Goal: Navigation & Orientation: Find specific page/section

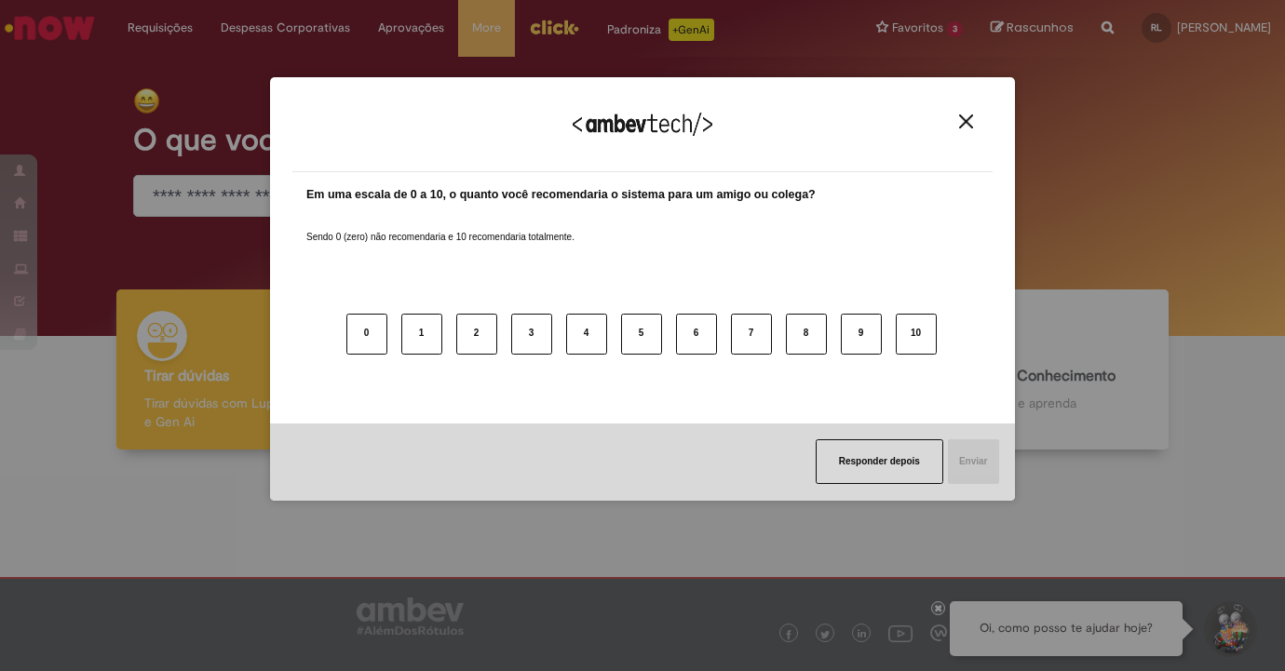
click at [965, 121] on img "Close" at bounding box center [966, 122] width 14 height 14
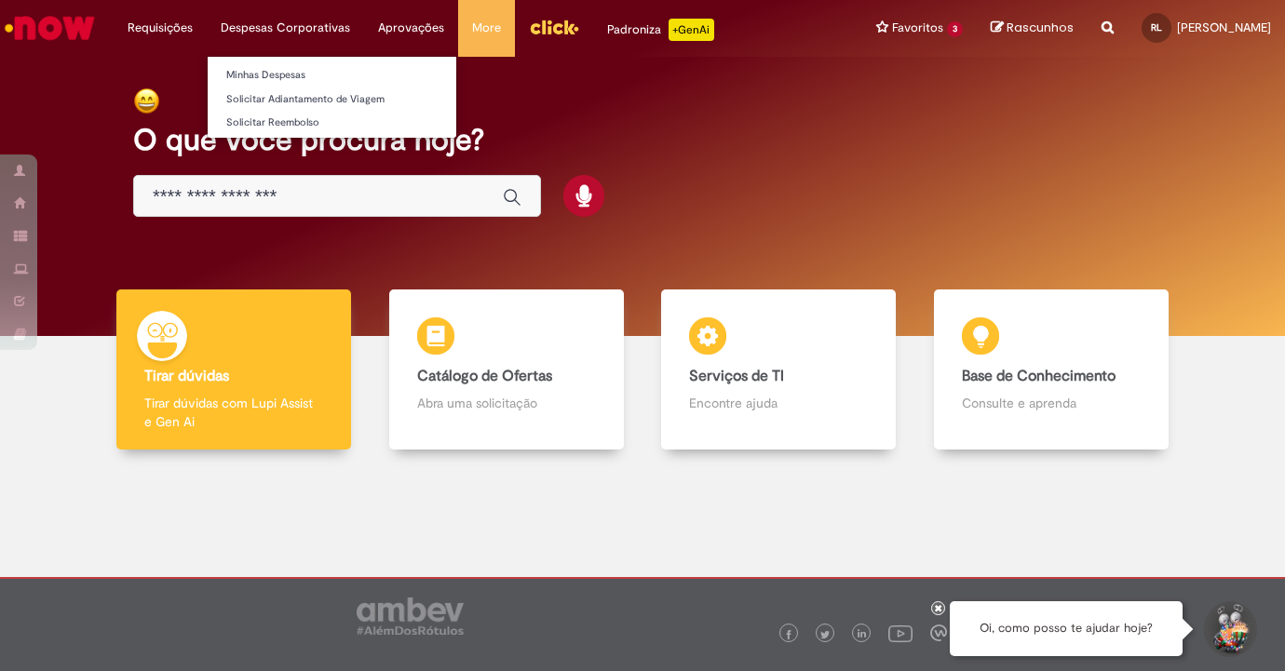
click at [291, 23] on li "Despesas Corporativas Minhas Despesas Solicitar Adiantamento de Viagem Solicita…" at bounding box center [285, 28] width 157 height 56
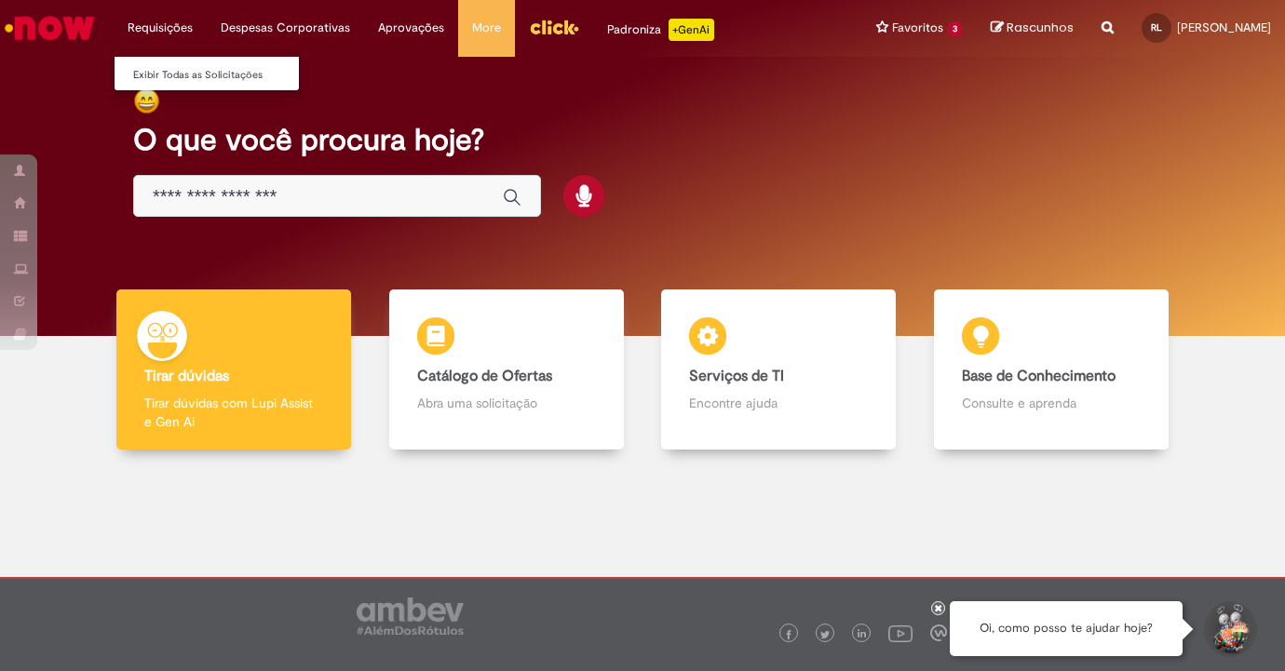
click at [157, 35] on li "Requisições Exibir Todas as Solicitações" at bounding box center [160, 28] width 93 height 56
click at [164, 70] on link "Exibir Todas as Solicitações" at bounding box center [217, 75] width 205 height 20
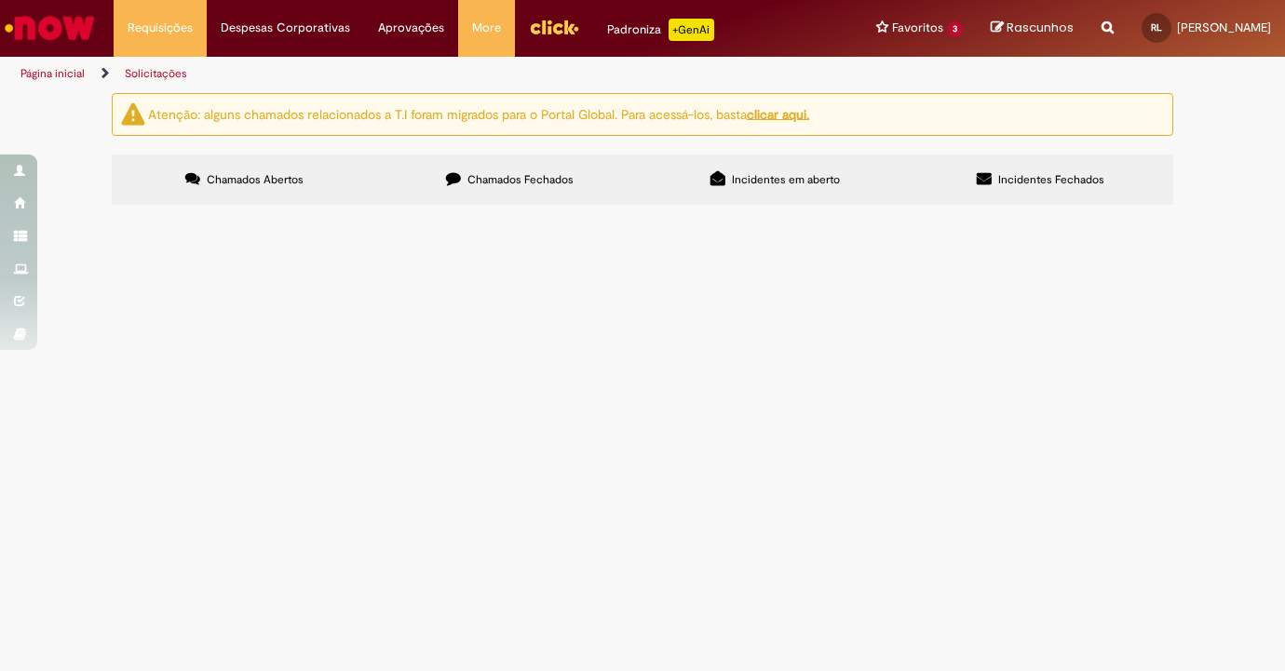
click at [481, 183] on span "Chamados Fechados" at bounding box center [520, 179] width 106 height 15
click at [302, 193] on label "Chamados Abertos" at bounding box center [244, 180] width 265 height 50
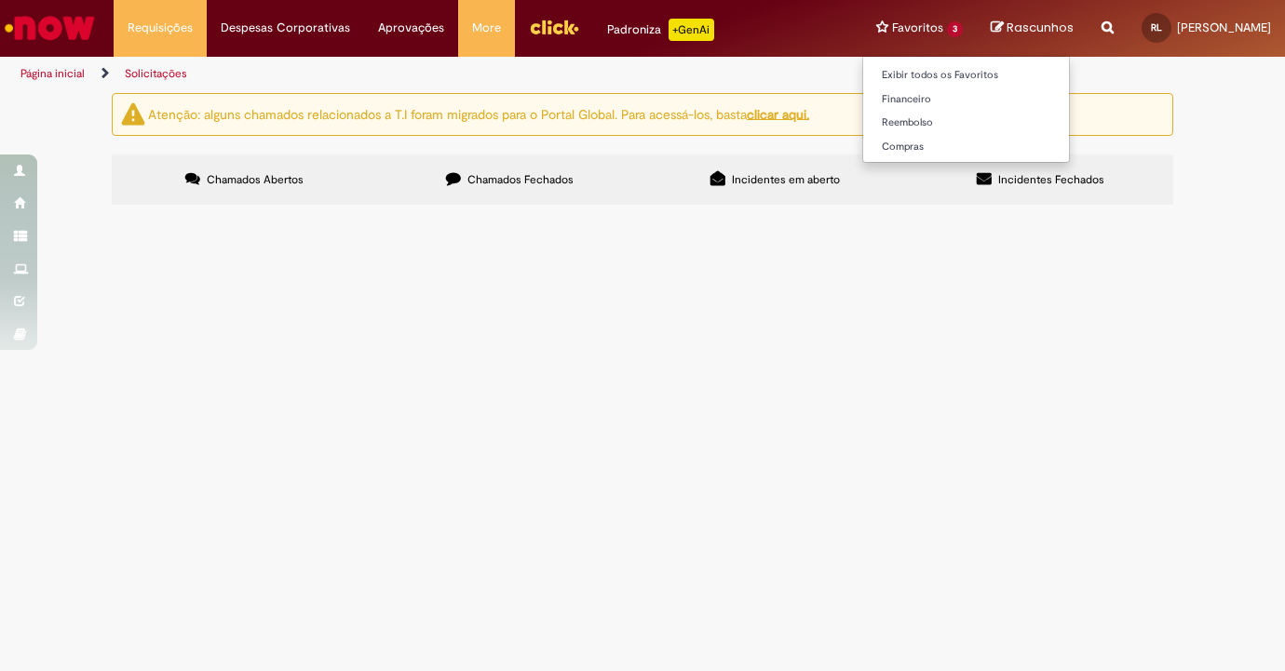
click at [889, 26] on li "Favoritos 3 Exibir todos os Favoritos Financeiro Reembolso Compras" at bounding box center [919, 28] width 115 height 56
click at [870, 120] on link "Reembolso" at bounding box center [966, 123] width 206 height 20
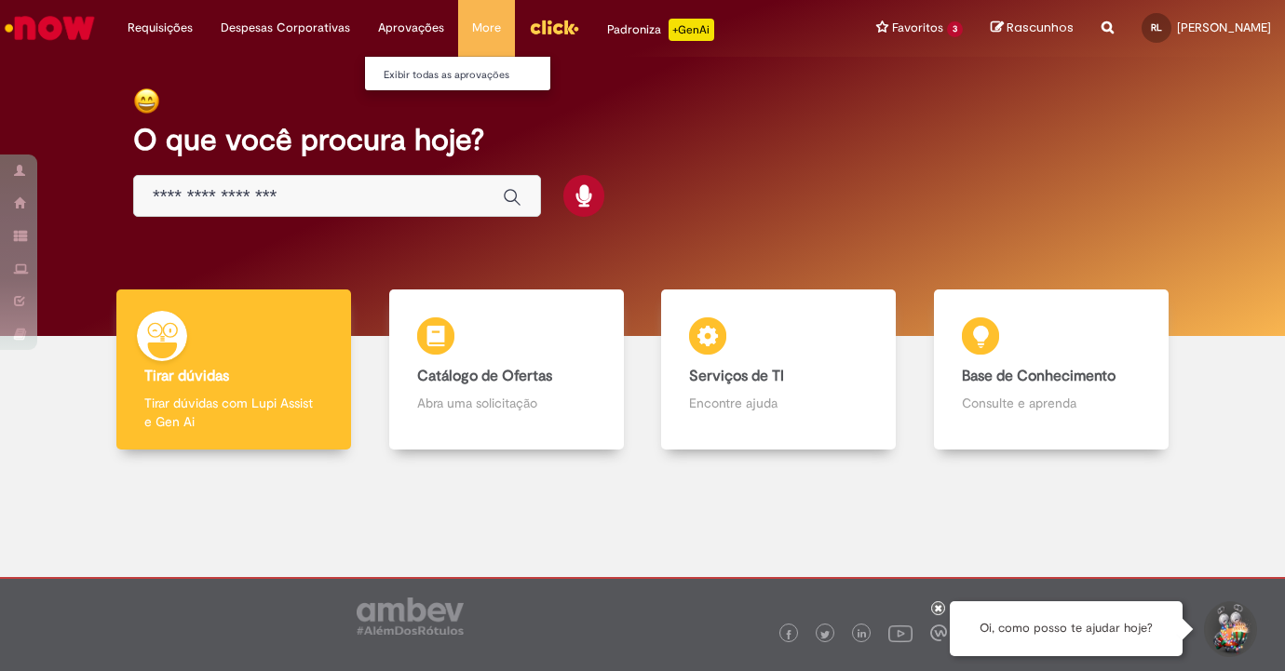
click at [389, 38] on li "Aprovações Exibir todas as aprovações" at bounding box center [411, 28] width 94 height 56
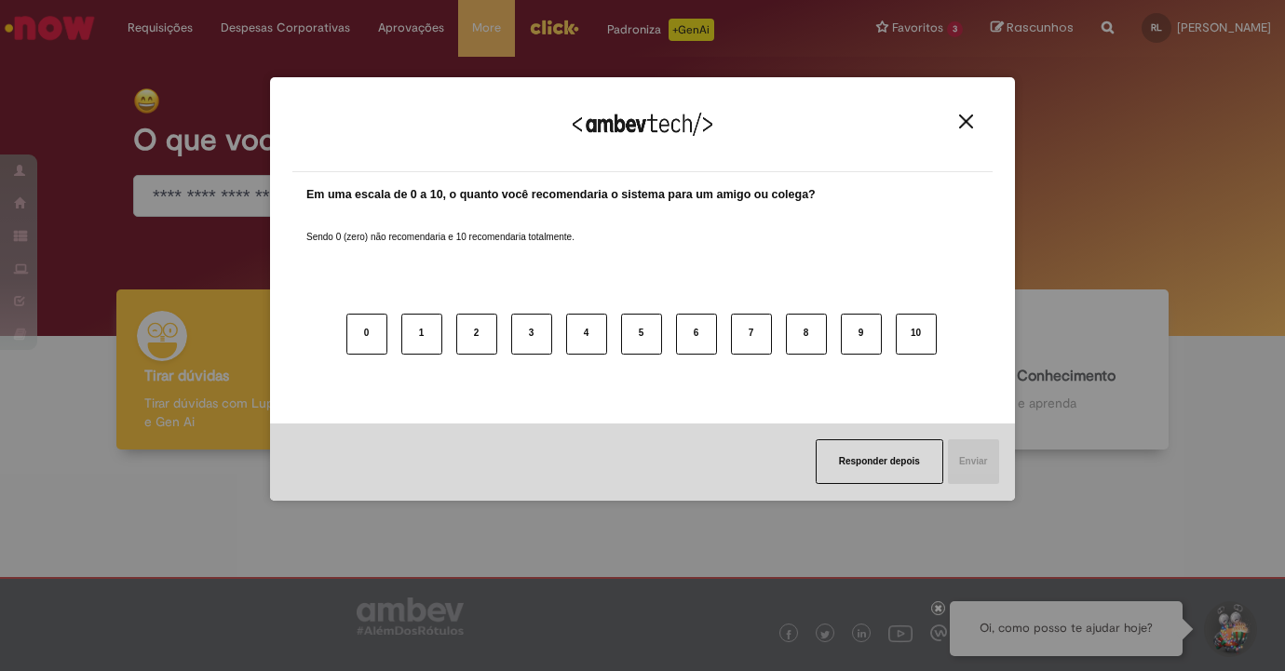
click at [959, 117] on img "Close" at bounding box center [966, 122] width 14 height 14
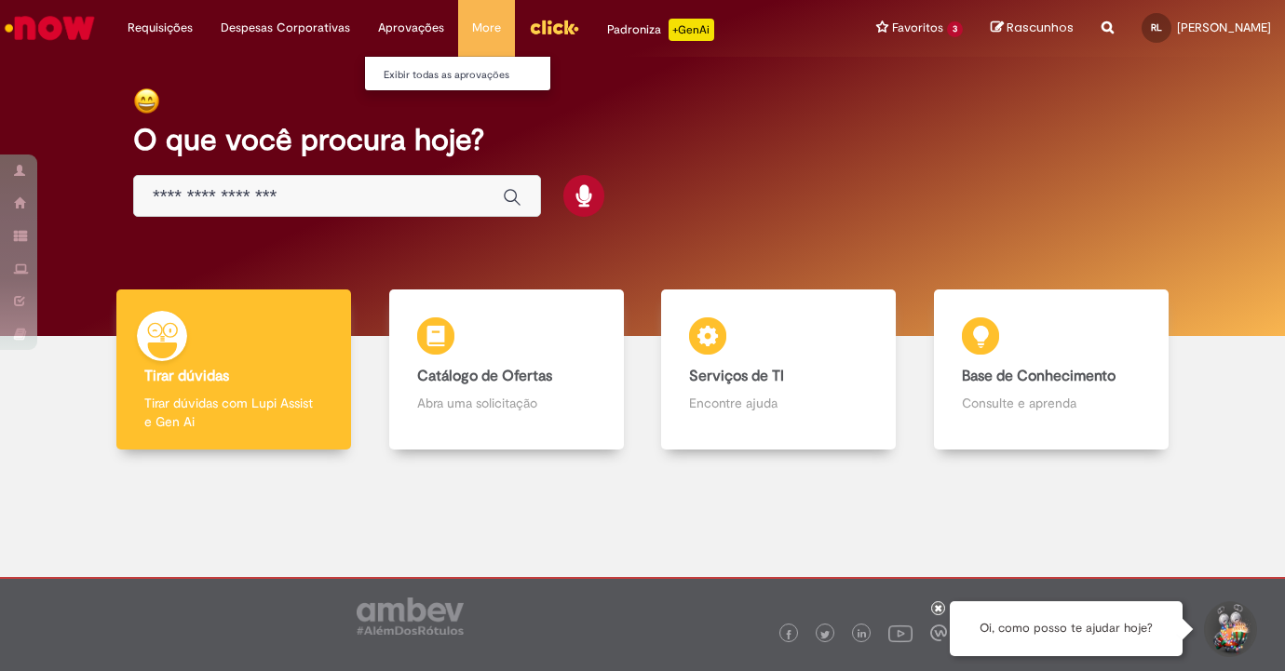
click at [399, 23] on li "Aprovações Exibir todas as aprovações" at bounding box center [411, 28] width 94 height 56
click at [399, 68] on link "Exibir todas as aprovações" at bounding box center [467, 75] width 205 height 20
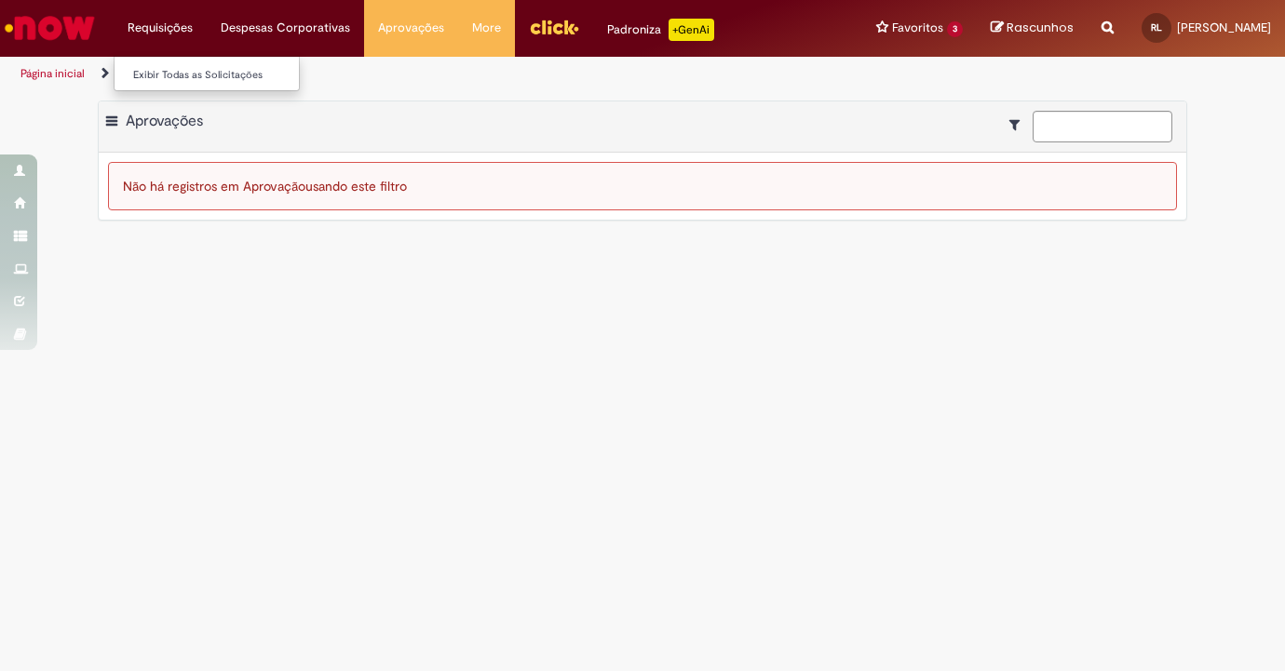
click at [156, 19] on li "Requisições Exibir Todas as Solicitações" at bounding box center [160, 28] width 93 height 56
click at [160, 76] on link "Exibir Todas as Solicitações" at bounding box center [217, 75] width 205 height 20
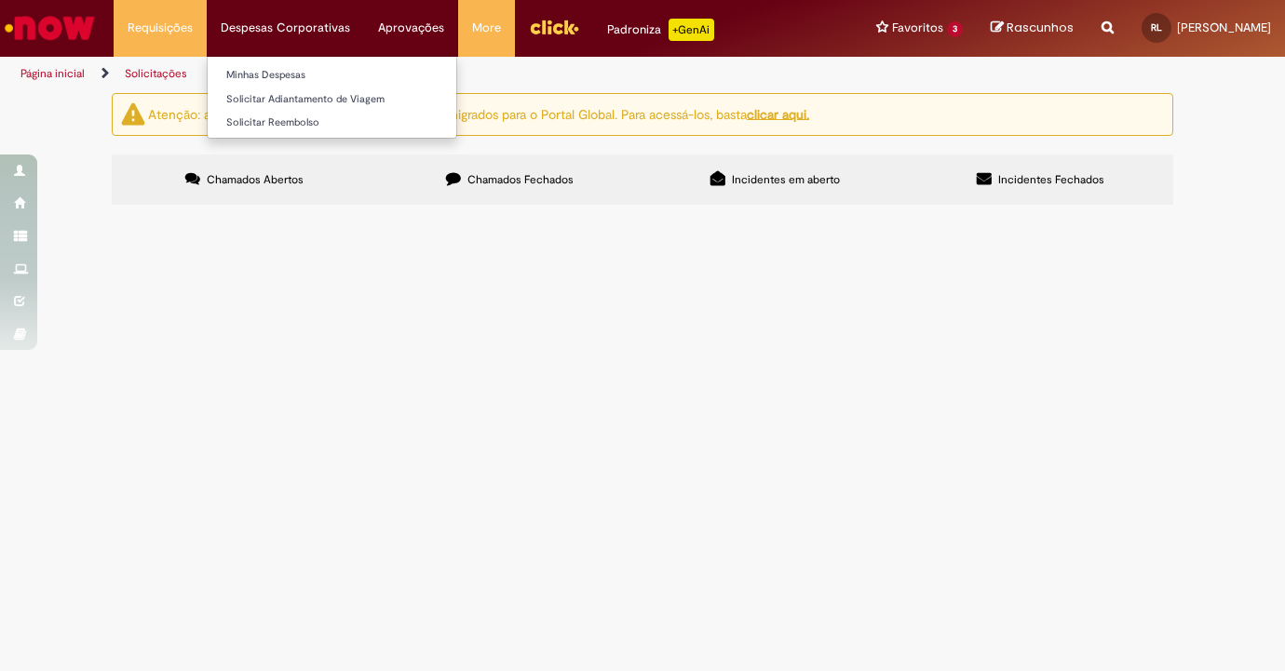
click at [271, 25] on li "Despesas Corporativas Minhas Despesas Solicitar Adiantamento de Viagem Solicita…" at bounding box center [285, 28] width 157 height 56
click at [275, 20] on li "Despesas Corporativas Minhas Despesas Solicitar Adiantamento de Viagem Solicita…" at bounding box center [285, 28] width 157 height 56
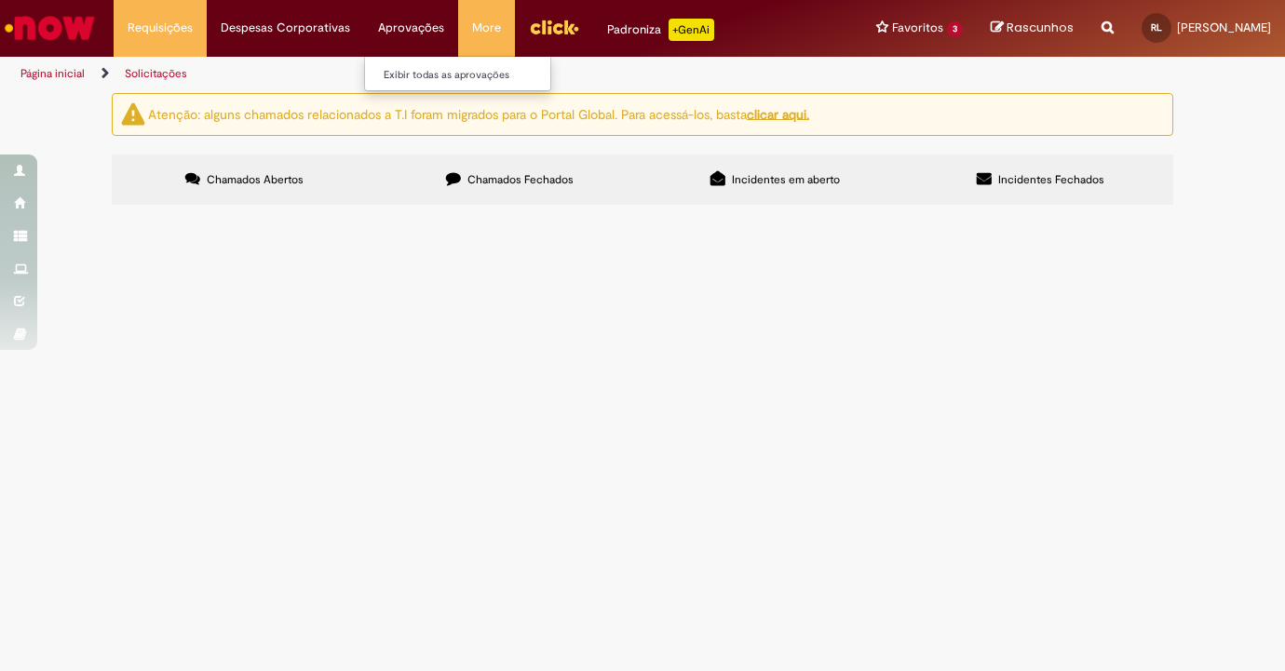
click at [411, 30] on li "Aprovações Exibir todas as aprovações" at bounding box center [411, 28] width 94 height 56
click at [408, 66] on link "Exibir todas as aprovações" at bounding box center [467, 75] width 205 height 20
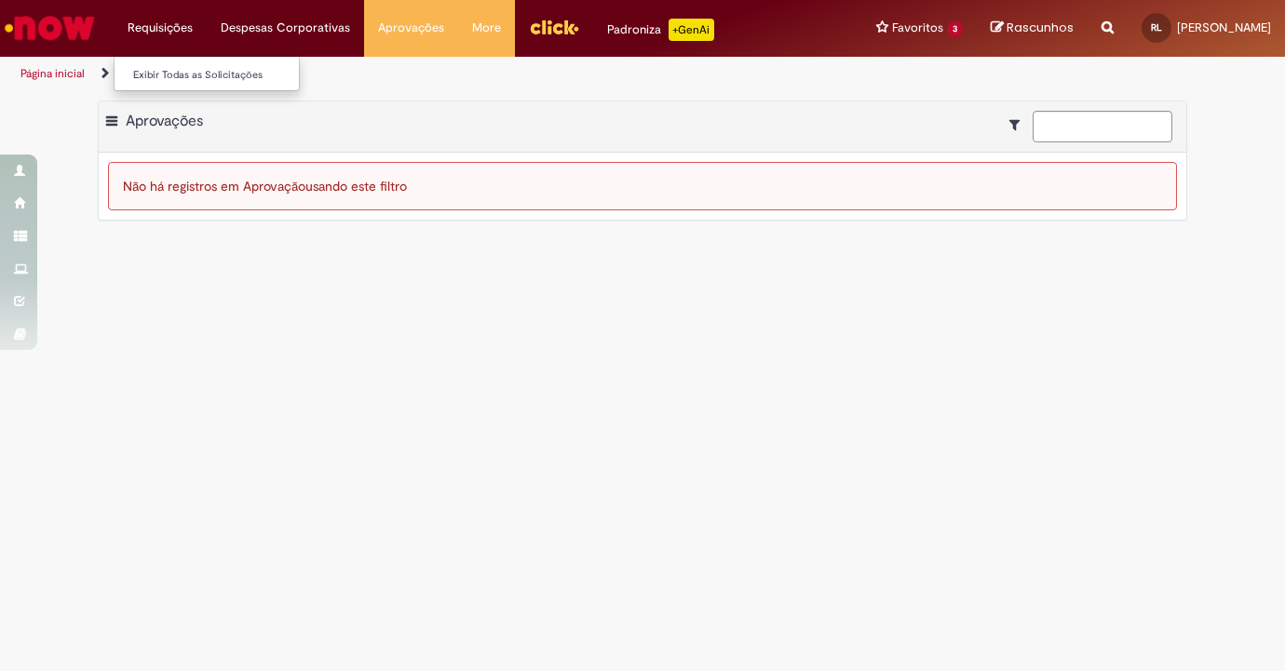
click at [171, 23] on li "Requisições Exibir Todas as Solicitações" at bounding box center [160, 28] width 93 height 56
click at [155, 73] on link "Exibir Todas as Solicitações" at bounding box center [217, 75] width 205 height 20
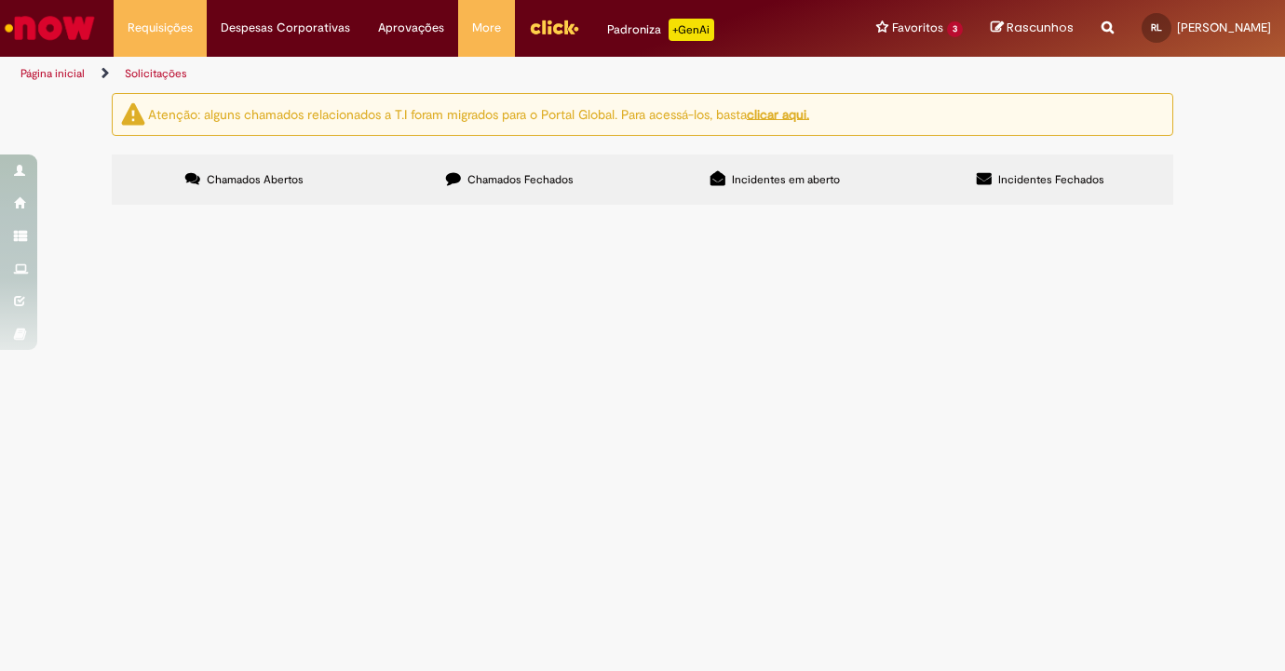
click at [520, 183] on span "Chamados Fechados" at bounding box center [520, 179] width 106 height 15
click at [757, 181] on span "Incidentes em aberto" at bounding box center [786, 179] width 108 height 15
click at [539, 199] on label "Chamados Fechados" at bounding box center [509, 180] width 265 height 50
click at [227, 169] on label "Chamados Abertos" at bounding box center [244, 180] width 265 height 50
